Goal: Task Accomplishment & Management: Complete application form

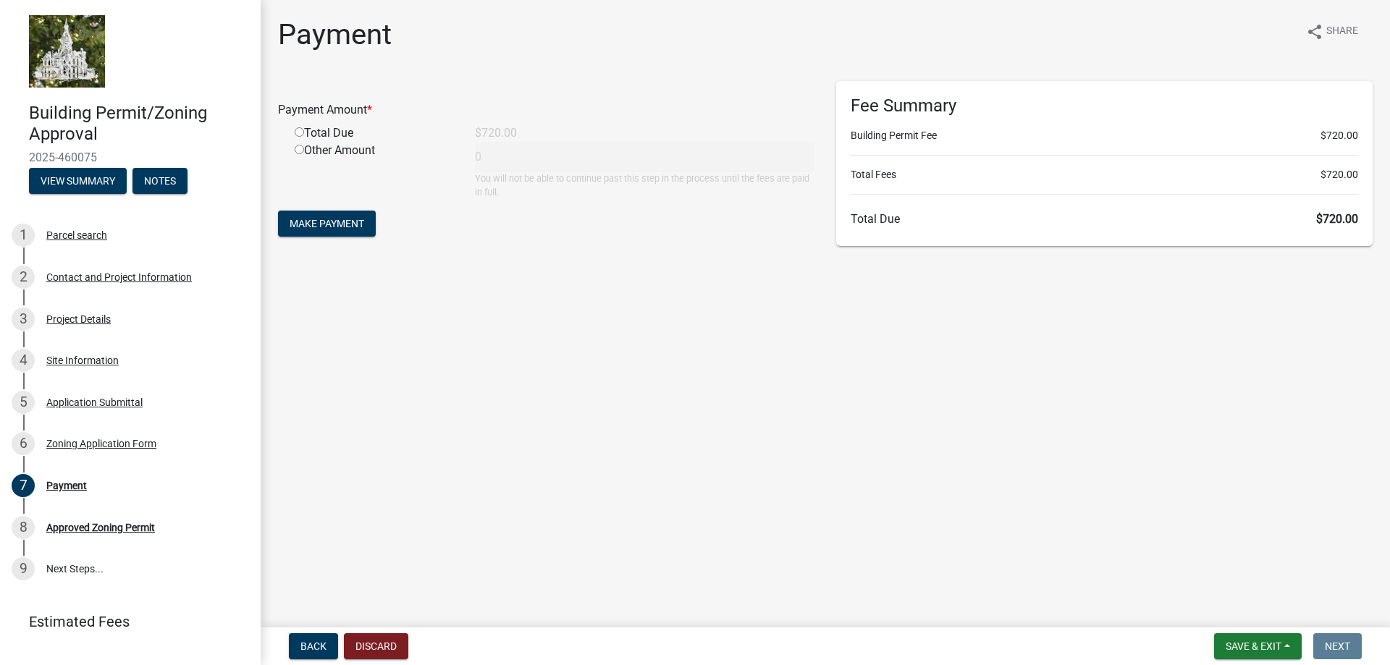
click at [303, 135] on input "radio" at bounding box center [299, 131] width 9 height 9
radio input "true"
type input "720"
click at [344, 218] on span "Make Payment" at bounding box center [327, 224] width 75 height 12
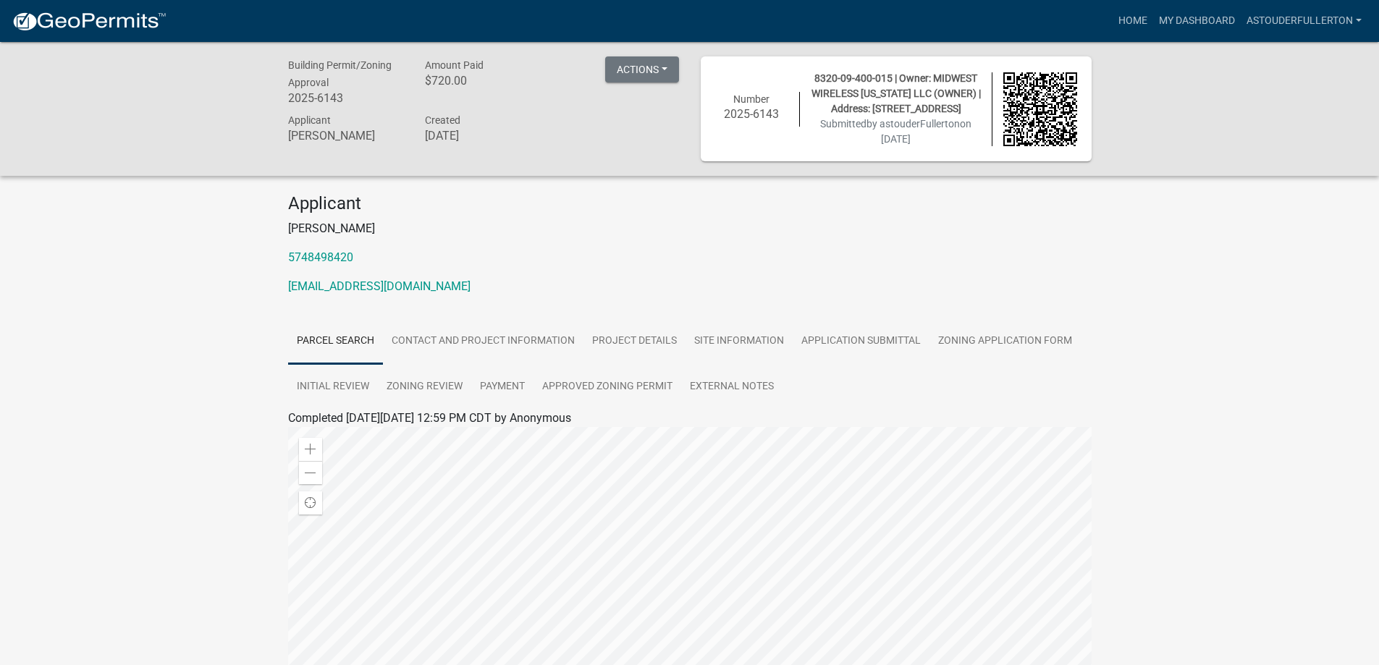
click at [1259, 316] on div "Building Permit/Zoning Approval 2025-6143 Amount Paid $720.00 Actions View rece…" at bounding box center [689, 478] width 1379 height 873
click at [1306, 276] on div "Building Permit/Zoning Approval 2025-6143 Amount Paid $720.00 Actions View rece…" at bounding box center [689, 478] width 1379 height 873
click at [133, 279] on div "Building Permit/Zoning Approval 2025-6143 Amount Paid $720.00 Actions View rece…" at bounding box center [689, 478] width 1379 height 873
